Goal: Navigation & Orientation: Find specific page/section

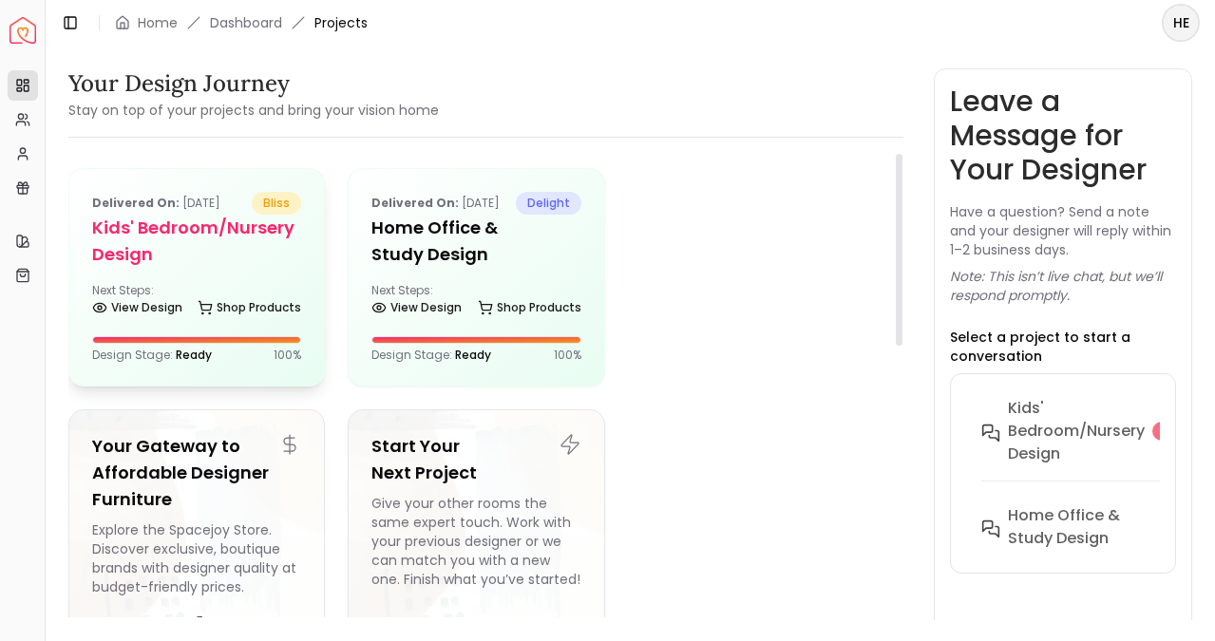
click at [279, 205] on span "bliss" at bounding box center [276, 203] width 49 height 23
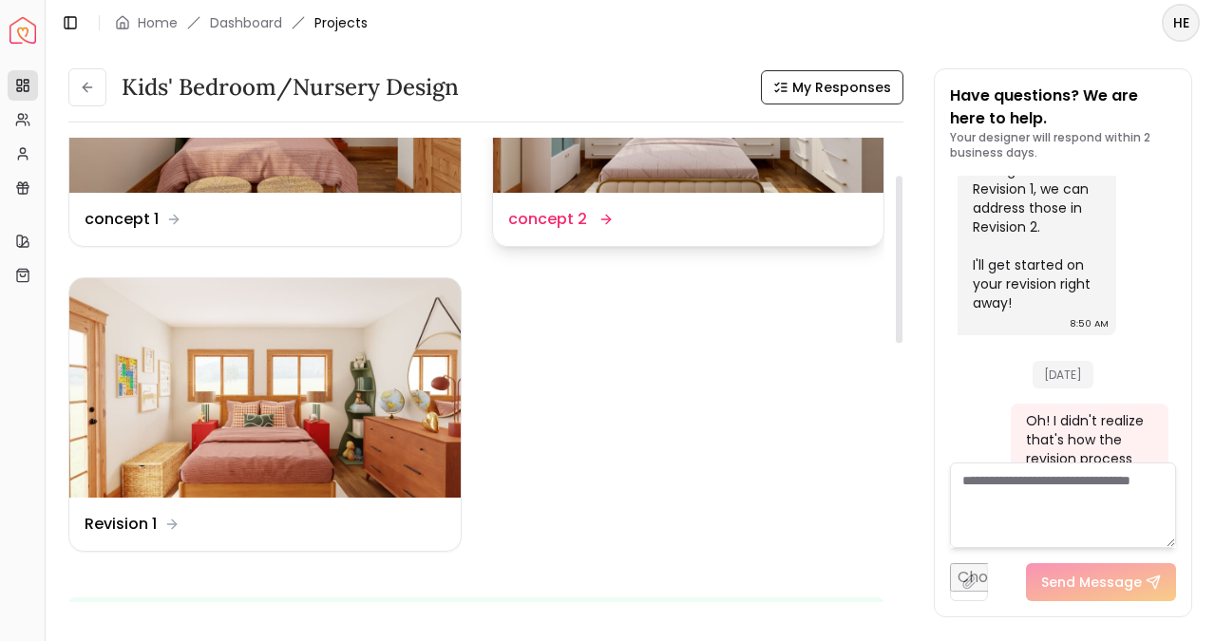
scroll to position [227, 0]
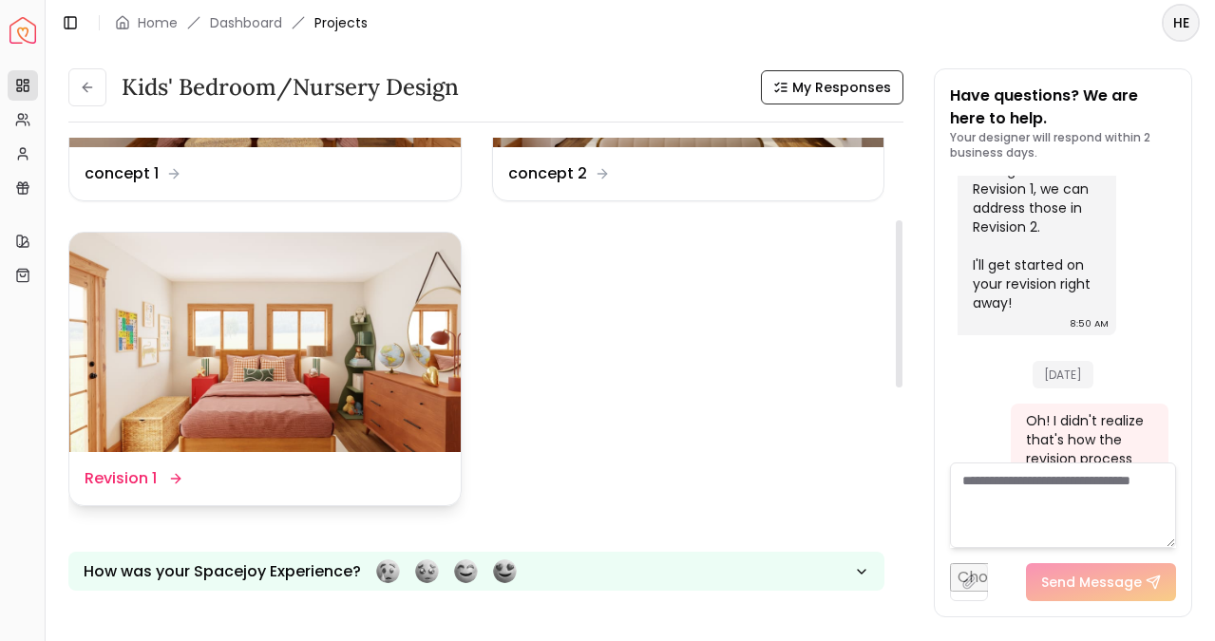
click at [230, 322] on img at bounding box center [264, 343] width 391 height 220
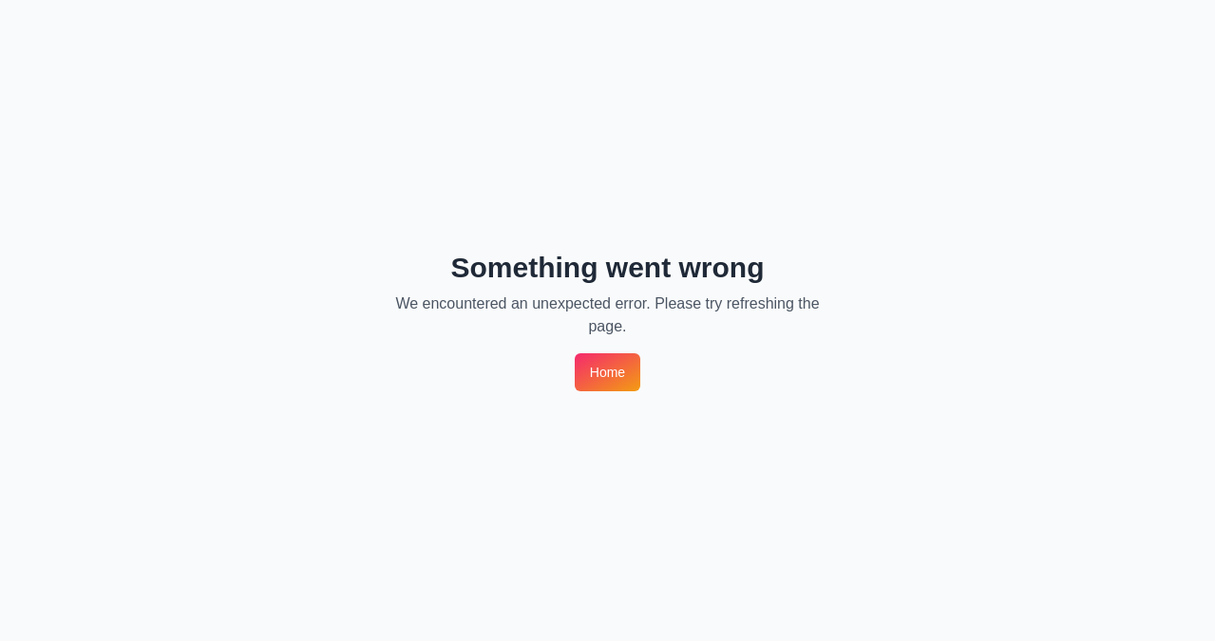
click at [601, 378] on link "Home" at bounding box center [608, 372] width 66 height 38
